Goal: Task Accomplishment & Management: Complete application form

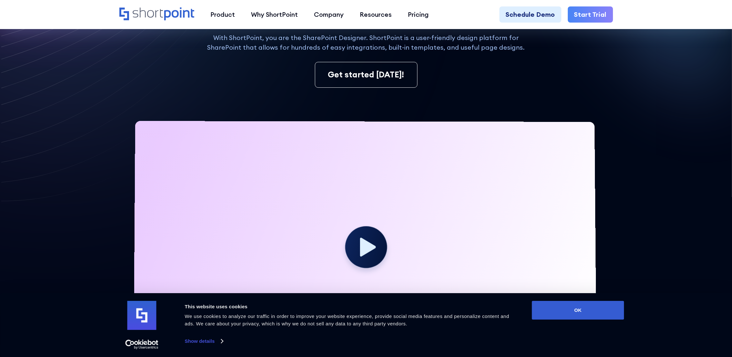
scroll to position [145, 0]
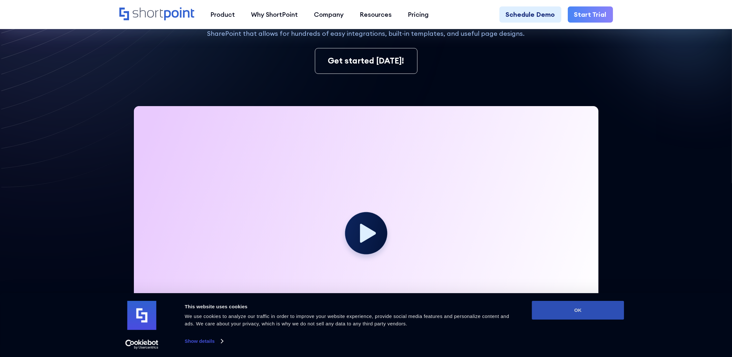
click at [590, 310] on button "OK" at bounding box center [578, 310] width 92 height 19
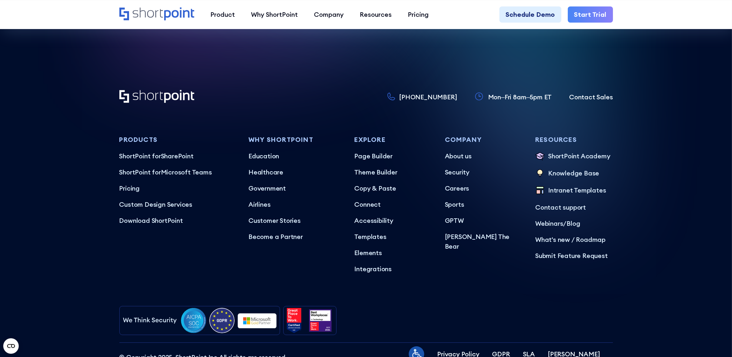
scroll to position [4011, 0]
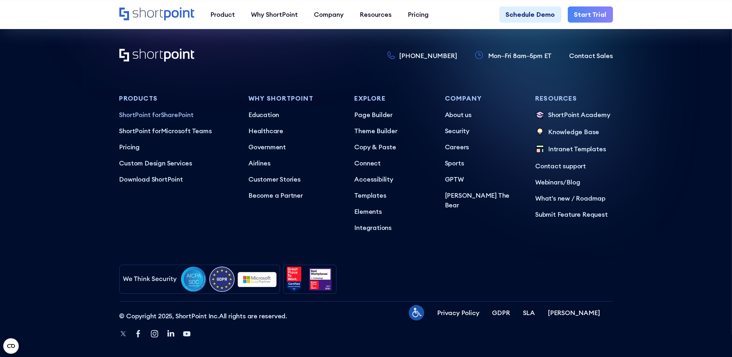
click at [165, 110] on p "ShortPoint for SharePoint" at bounding box center [177, 115] width 117 height 10
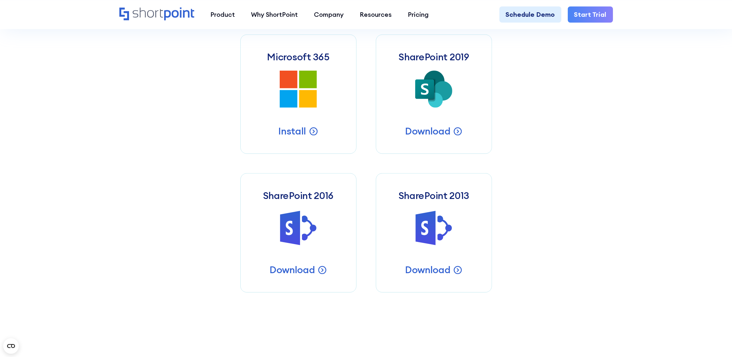
scroll to position [194, 0]
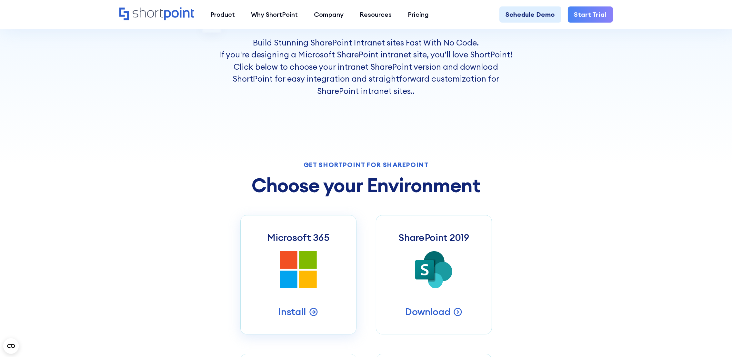
click at [303, 284] on icon at bounding box center [308, 280] width 18 height 18
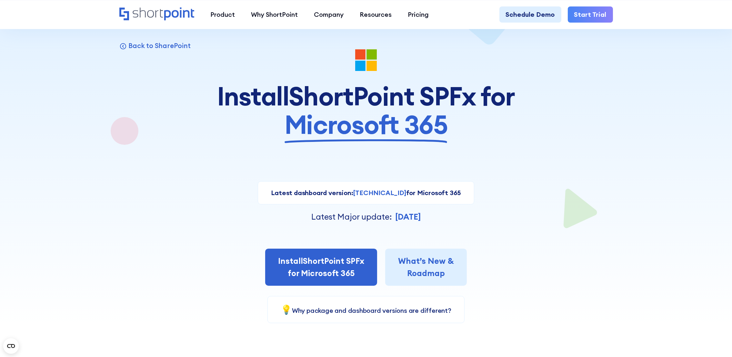
scroll to position [48, 0]
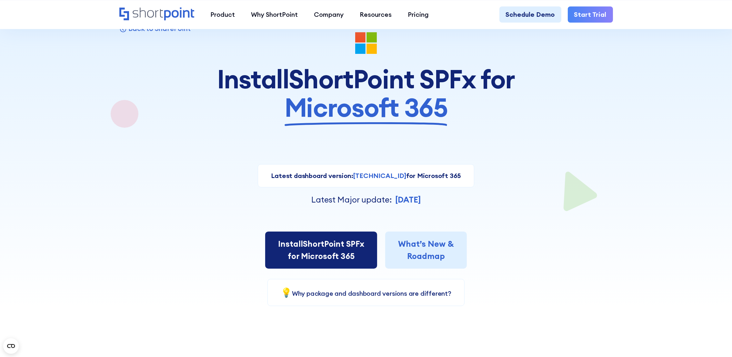
click at [311, 261] on link "Install ShortPoint SPFx for Microsoft 365" at bounding box center [321, 250] width 112 height 37
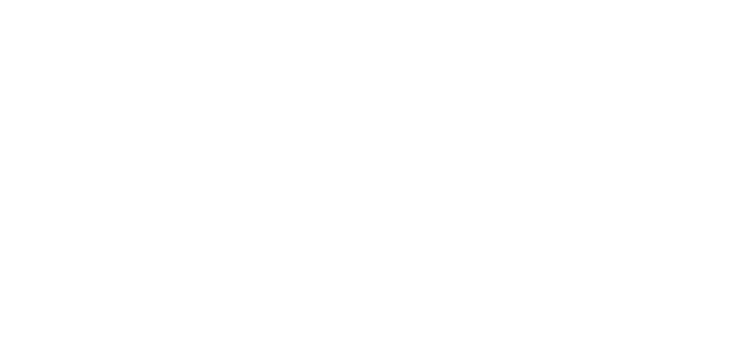
select select "Microsoft 365"
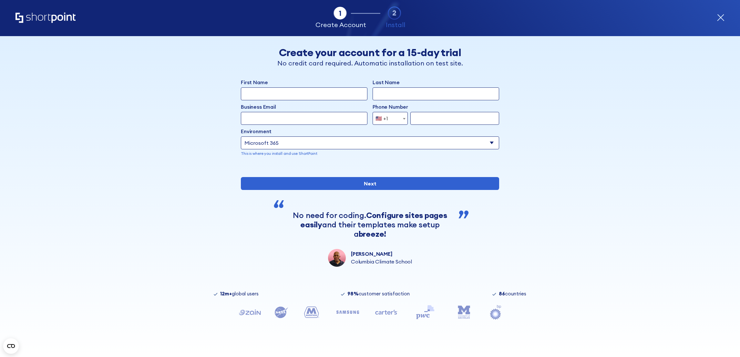
click at [268, 91] on input "First Name" at bounding box center [304, 93] width 127 height 13
type input "Rob"
type input "Faber"
type input "rob.faber@achmea.nl"
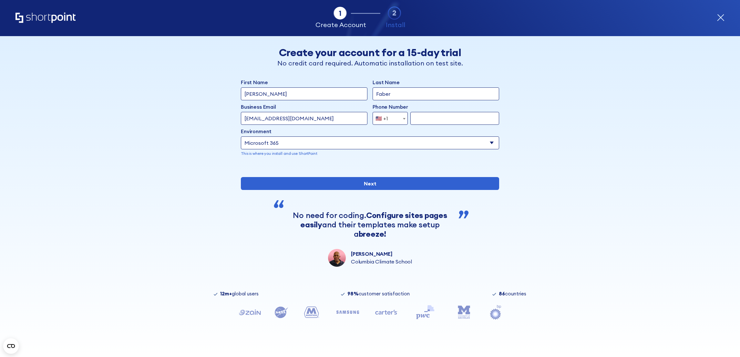
click at [378, 118] on div "🇺🇸 +1" at bounding box center [381, 118] width 13 height 13
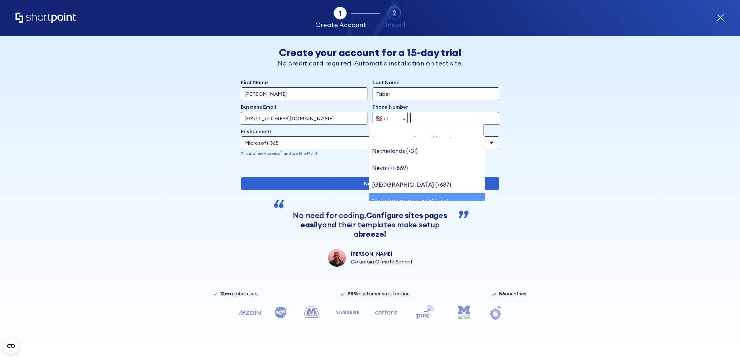
scroll to position [2535, 0]
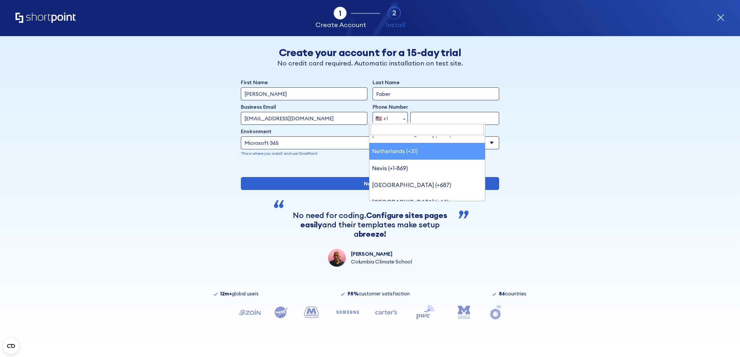
select select "+31"
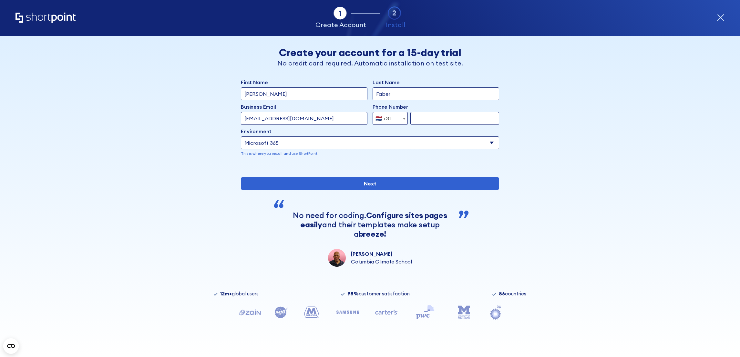
click at [417, 120] on input "form" at bounding box center [454, 118] width 89 height 13
type input "630007012"
click at [308, 141] on select "Select an environment Microsoft 365 SharePoint Online SharePoint 2019 (On-Premi…" at bounding box center [370, 143] width 258 height 13
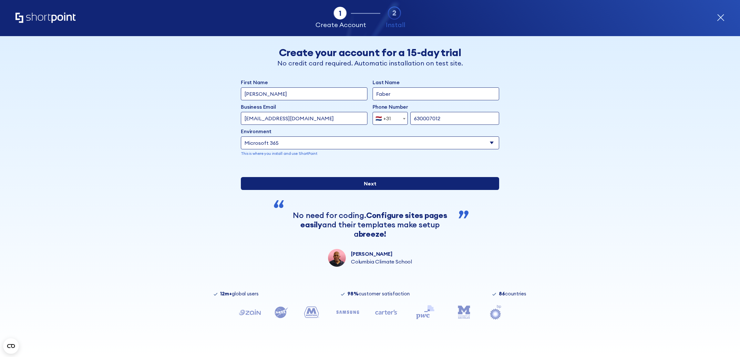
click at [373, 190] on input "Next" at bounding box center [370, 183] width 258 height 13
